Goal: Task Accomplishment & Management: Manage account settings

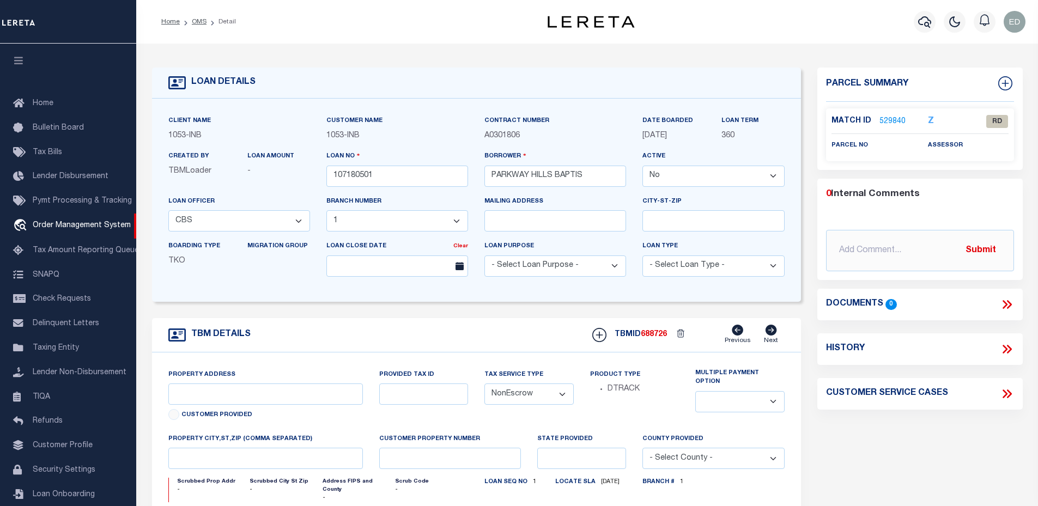
select select "False"
select select "227"
select select "91"
select select "NonEscrow"
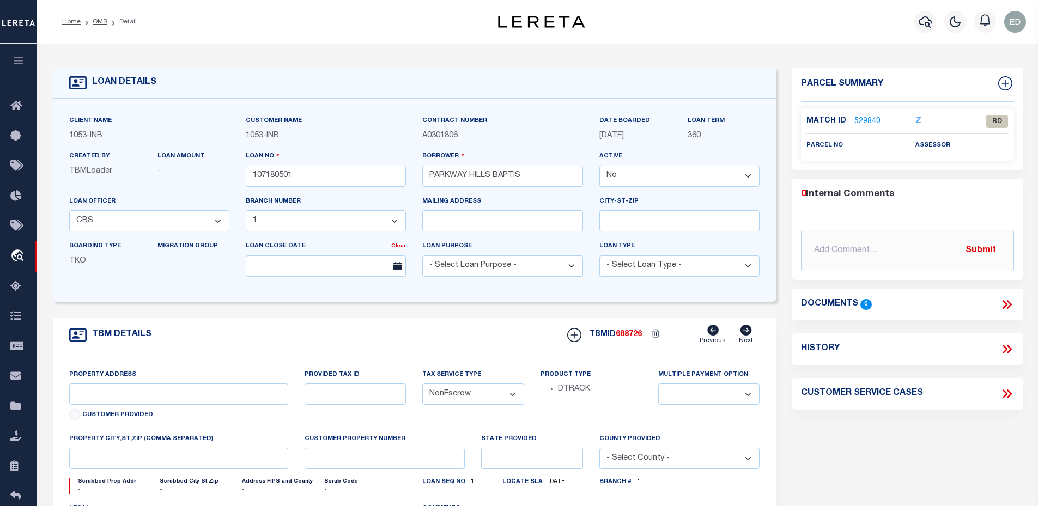
click at [25, 65] on button "button" at bounding box center [18, 62] width 37 height 37
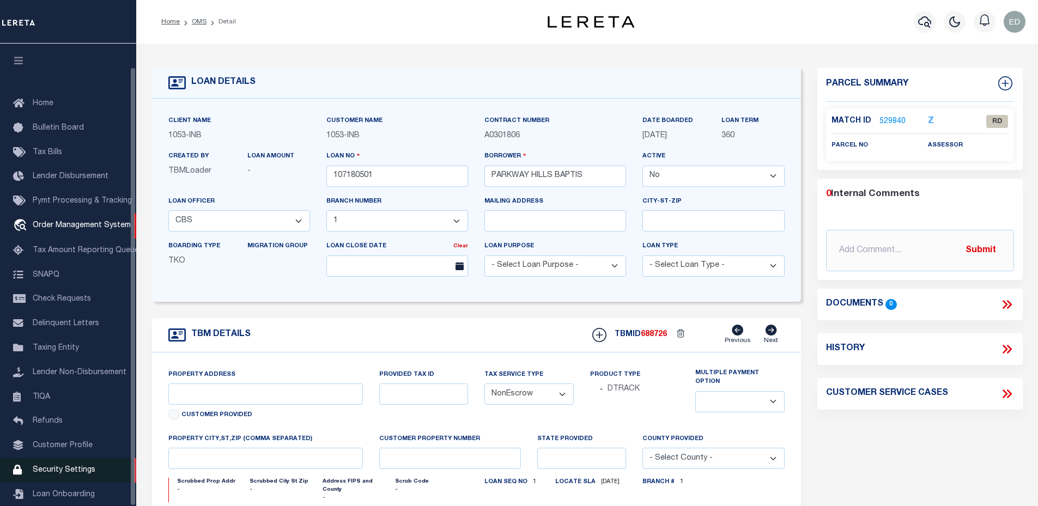
scroll to position [25, 0]
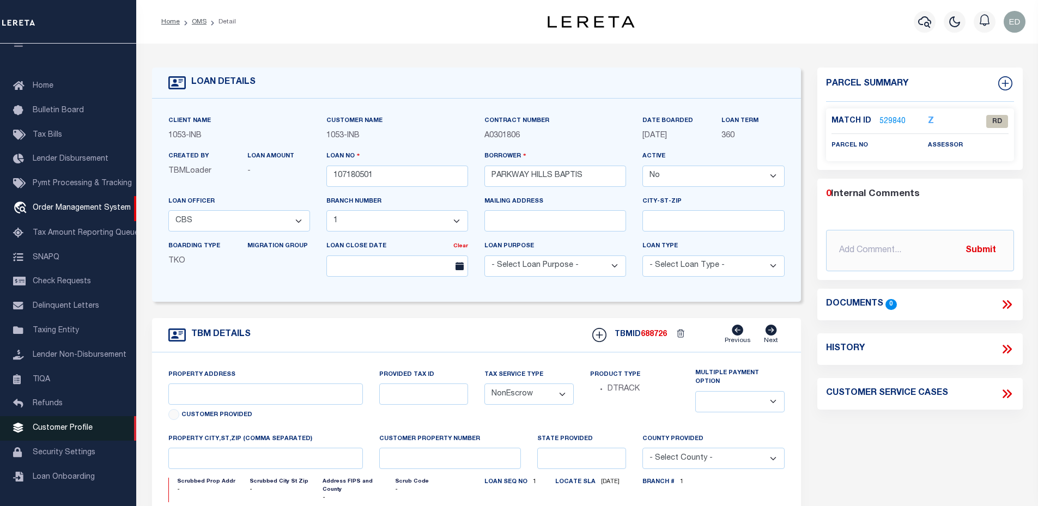
click at [62, 432] on span "Customer Profile" at bounding box center [63, 429] width 60 height 8
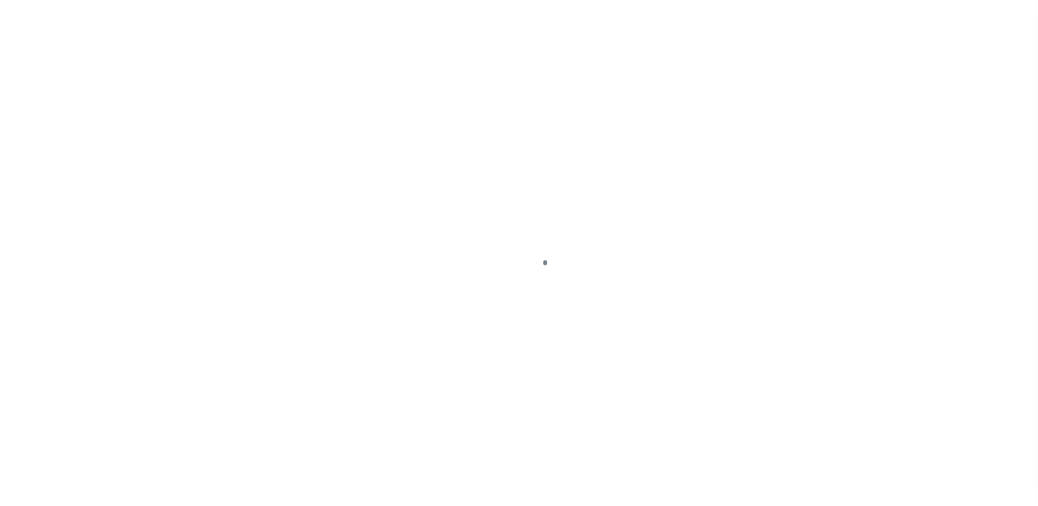
scroll to position [25, 0]
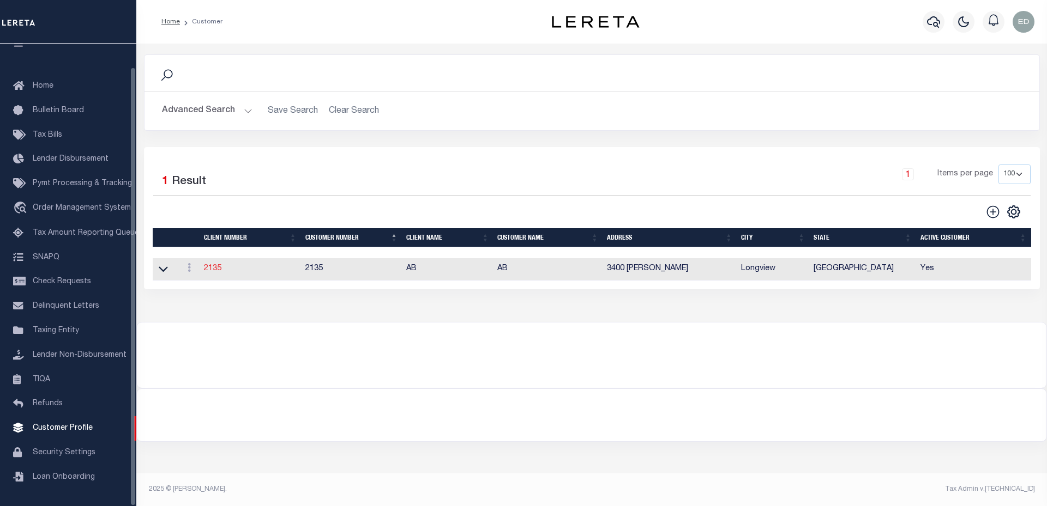
click at [217, 273] on link "2135" at bounding box center [212, 269] width 17 height 8
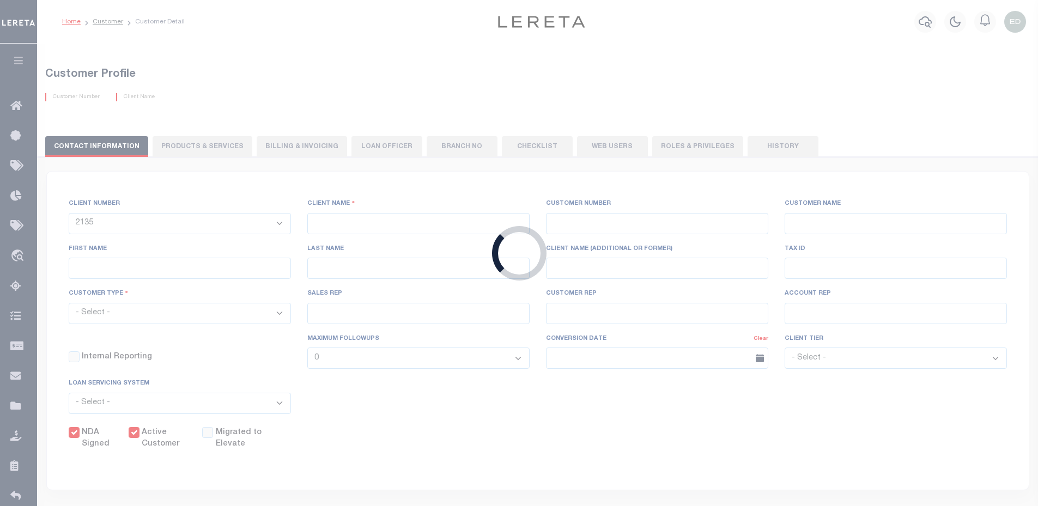
type input "AB"
type input "2135"
type input "AB"
type input "[PERSON_NAME]"
type input "Seay"
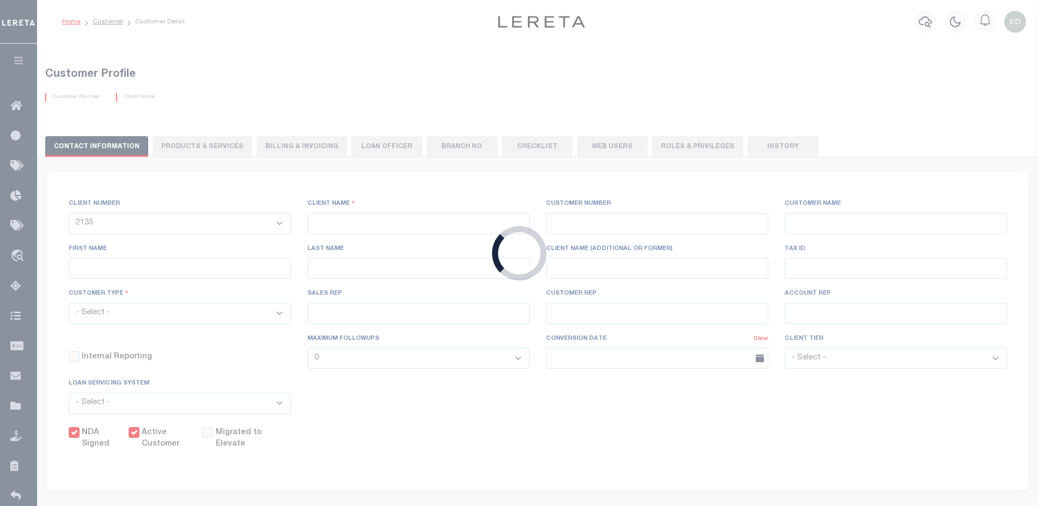
select select "Mixed Portfolio"
type input "John S"
type input "Paula Kitchens"
type input "Anthony Targhetta"
select select "FIS"
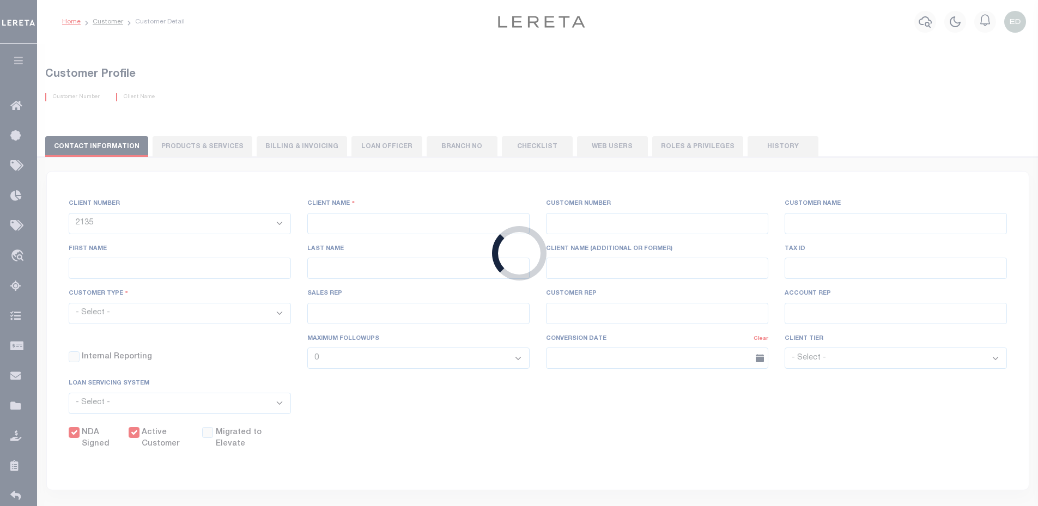
checkbox input "true"
select select
type textarea "Purchased / Acquired Mortgage Loans - $10.00 per loan"
type input "50"
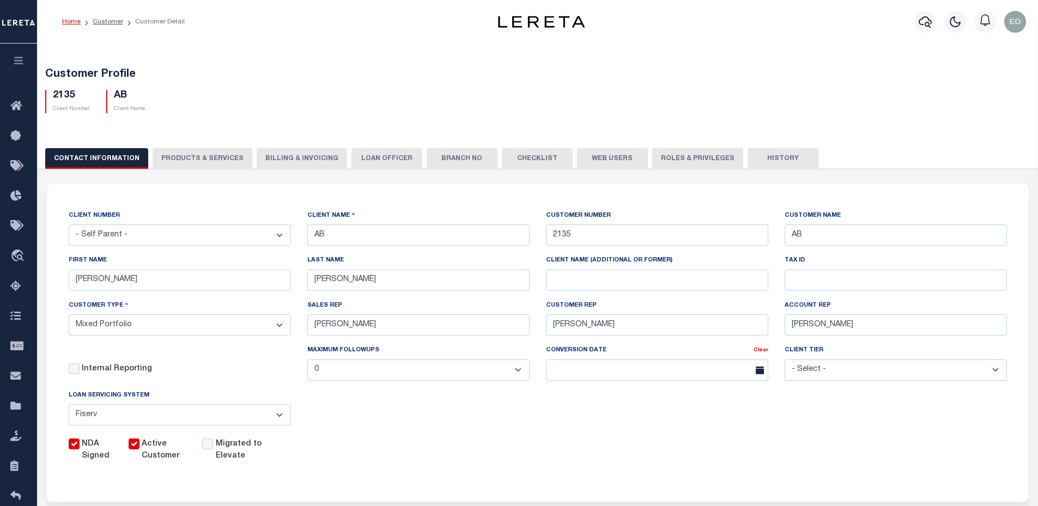
click at [177, 162] on button "PRODUCTS & SERVICES" at bounding box center [203, 158] width 100 height 21
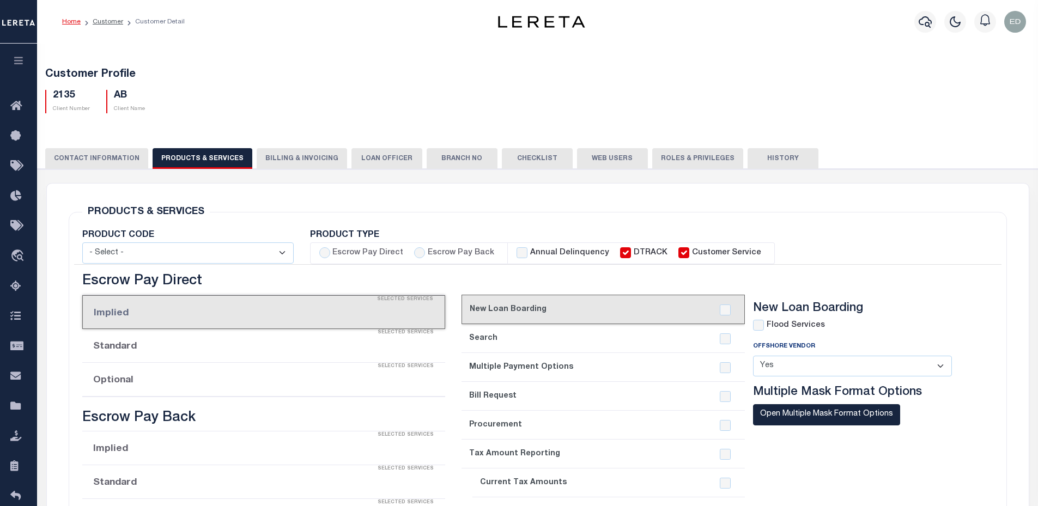
select select "STX"
radio input "true"
checkbox input "true"
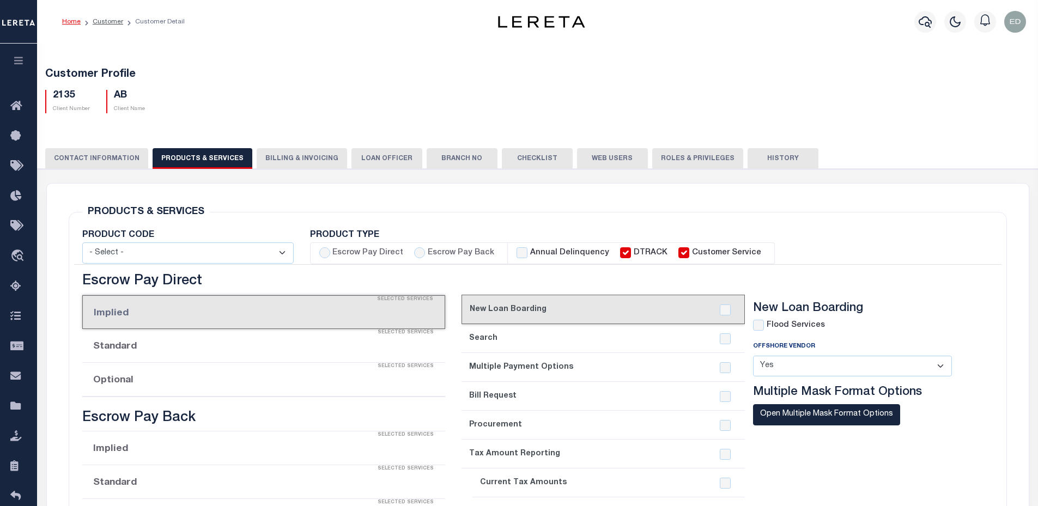
checkbox input "true"
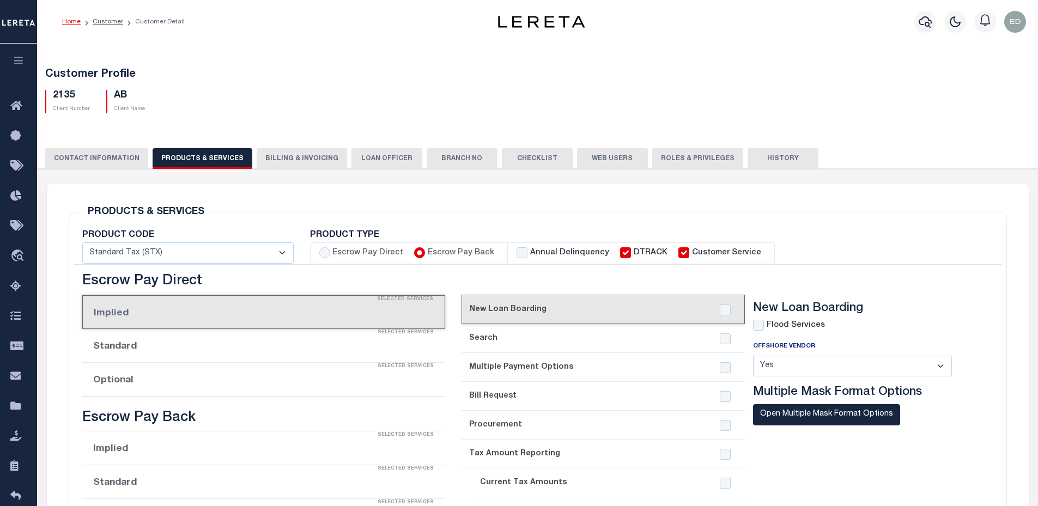
checkbox input "true"
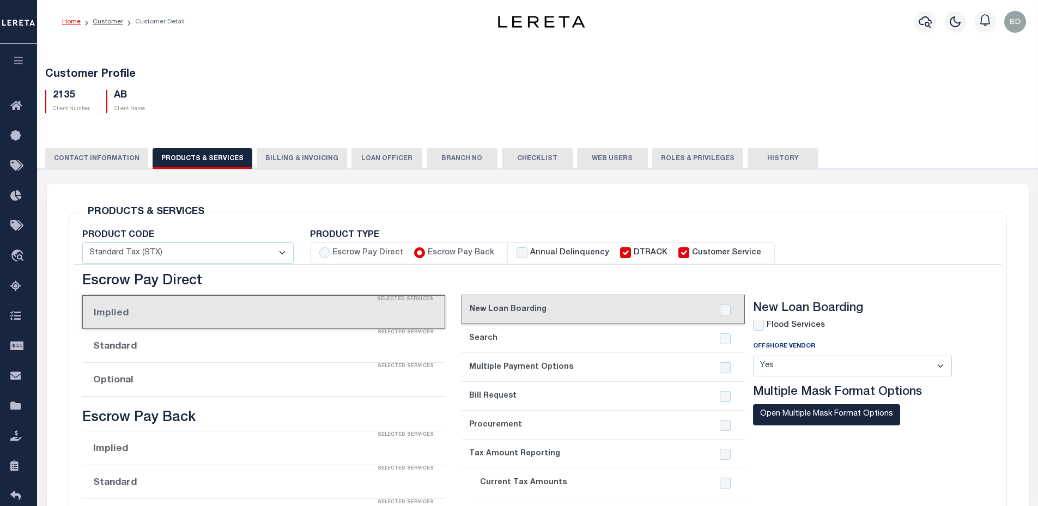
checkbox input "true"
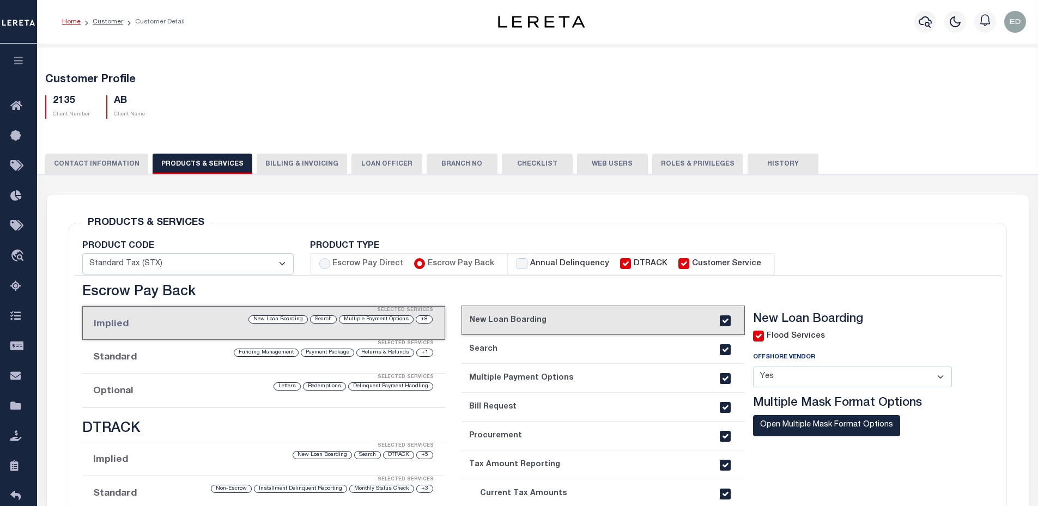
click at [530, 356] on link "2. Search" at bounding box center [603, 349] width 283 height 29
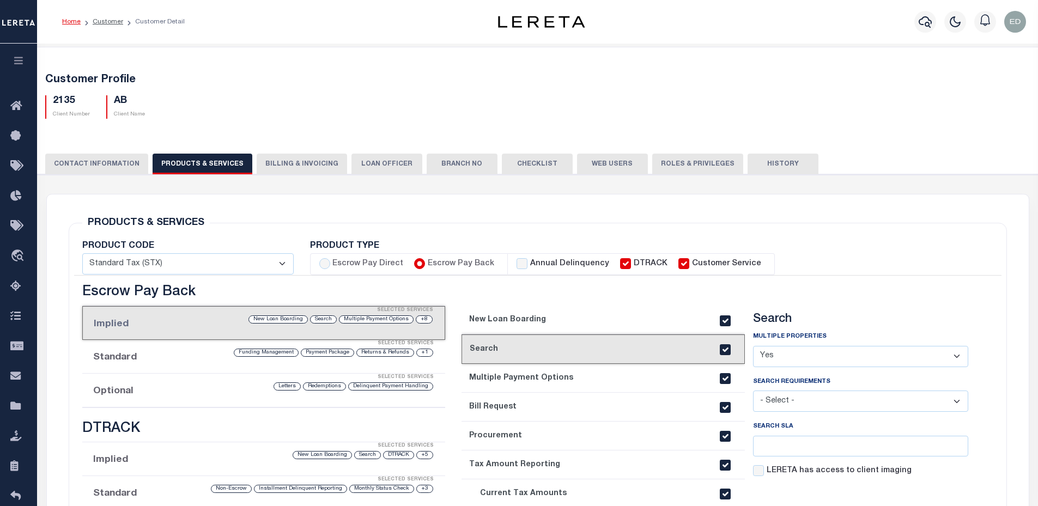
click at [777, 405] on select "- Select - Client Approved APN Commercial Search by Legal Customer HLB - search…" at bounding box center [860, 401] width 215 height 21
select select "Y"
click at [753, 392] on select "- Select - Client Approved APN Commercial Search by Legal Customer HLB - search…" at bounding box center [860, 401] width 215 height 21
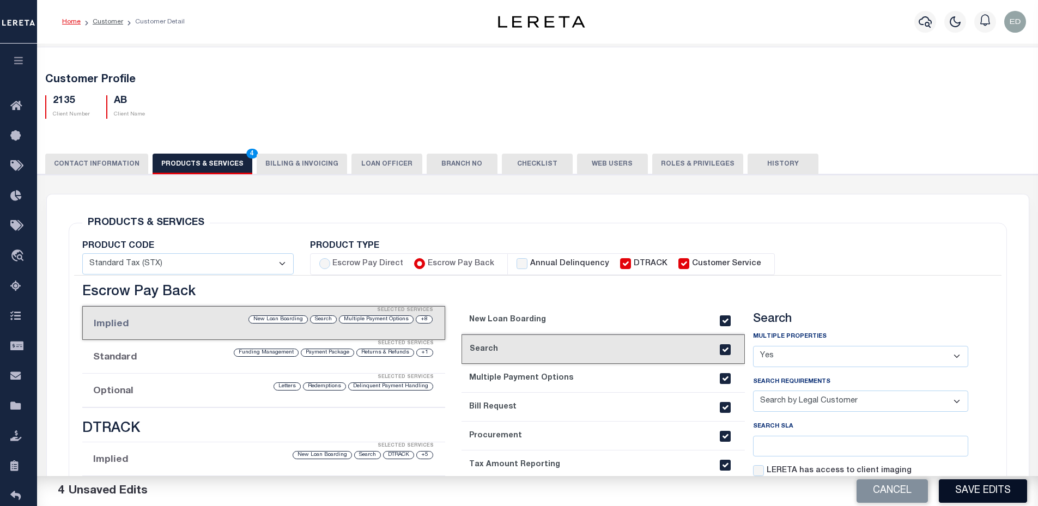
click at [977, 492] on button "Save Edits" at bounding box center [983, 491] width 88 height 23
